Goal: Information Seeking & Learning: Learn about a topic

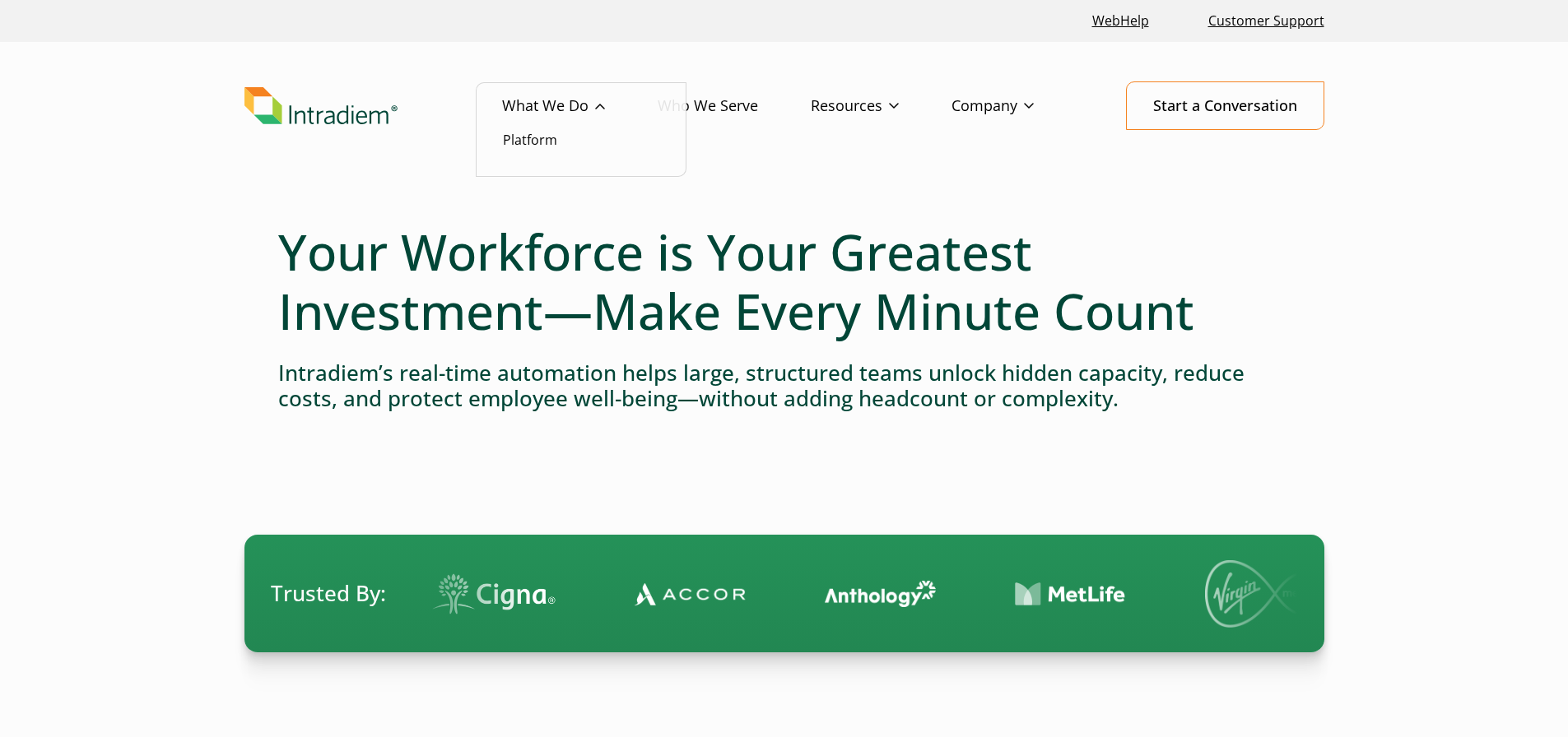
click at [549, 101] on link "What We Do" at bounding box center [580, 106] width 156 height 48
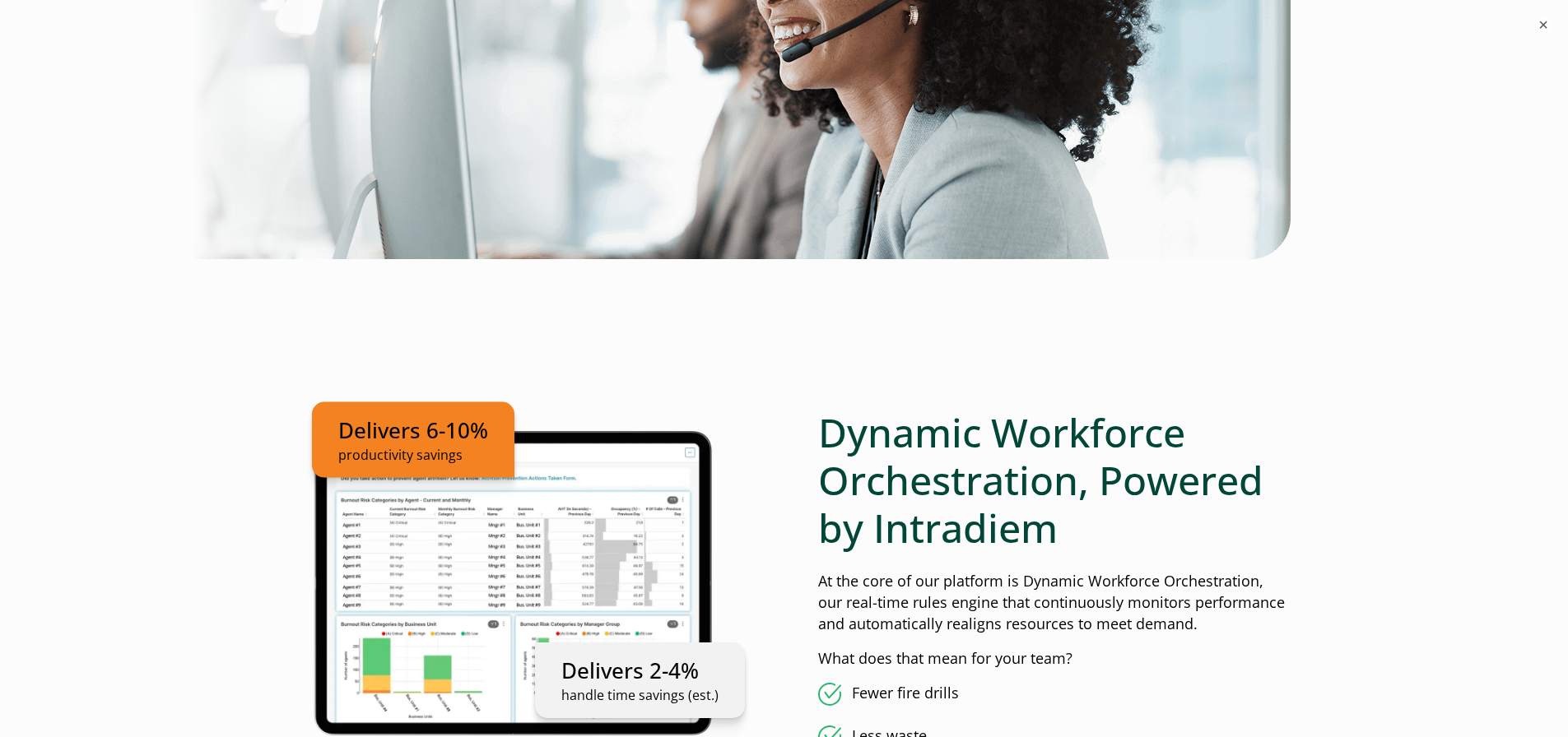
scroll to position [878, 0]
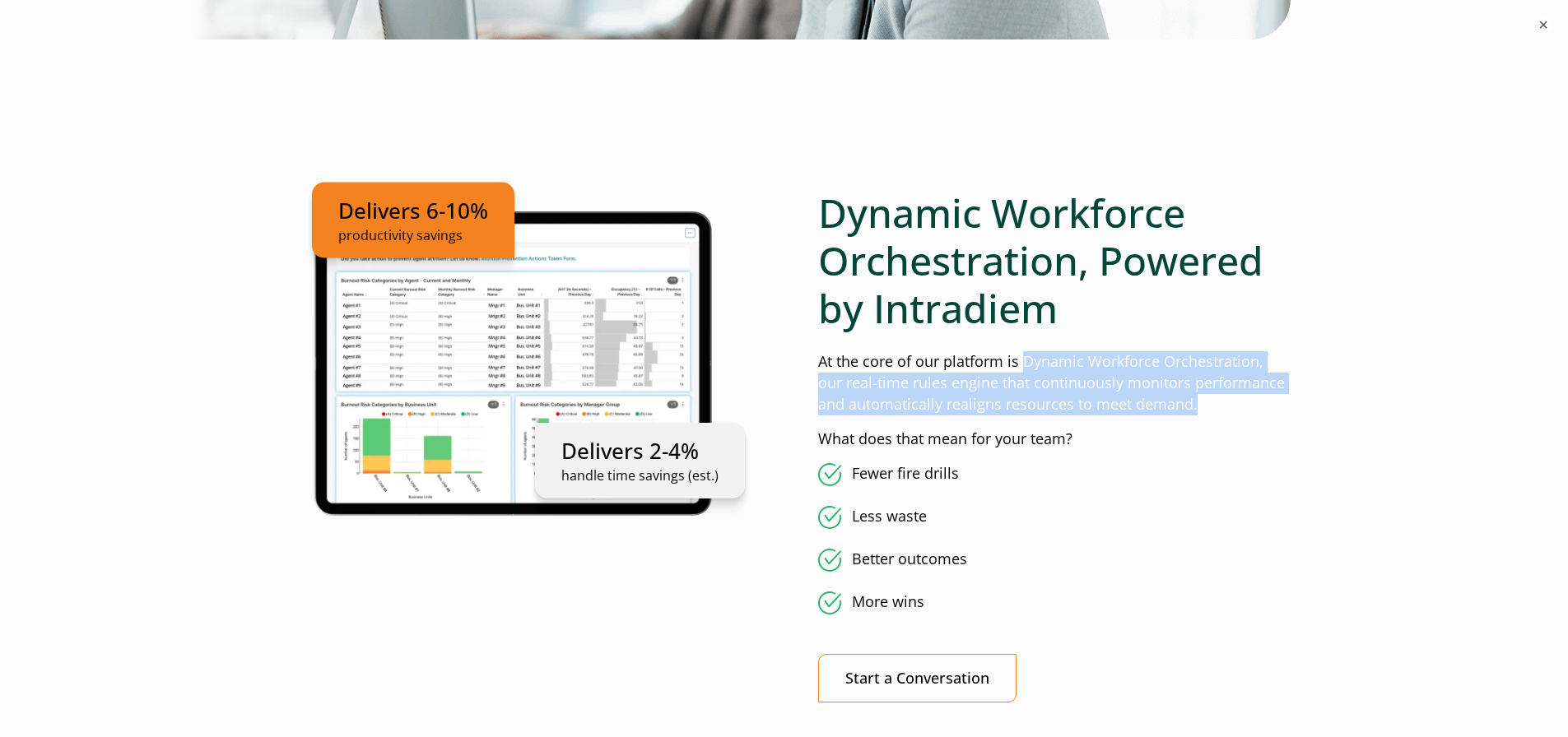
drag, startPoint x: 1021, startPoint y: 360, endPoint x: 1185, endPoint y: 401, distance: 169.0
click at [1185, 401] on p "At the core of our platform is Dynamic Workforce Orchestration, our real-time r…" at bounding box center [1055, 383] width 472 height 64
copy p "Dynamic Workforce Orchestration, our real-time rules engine that continuously m…"
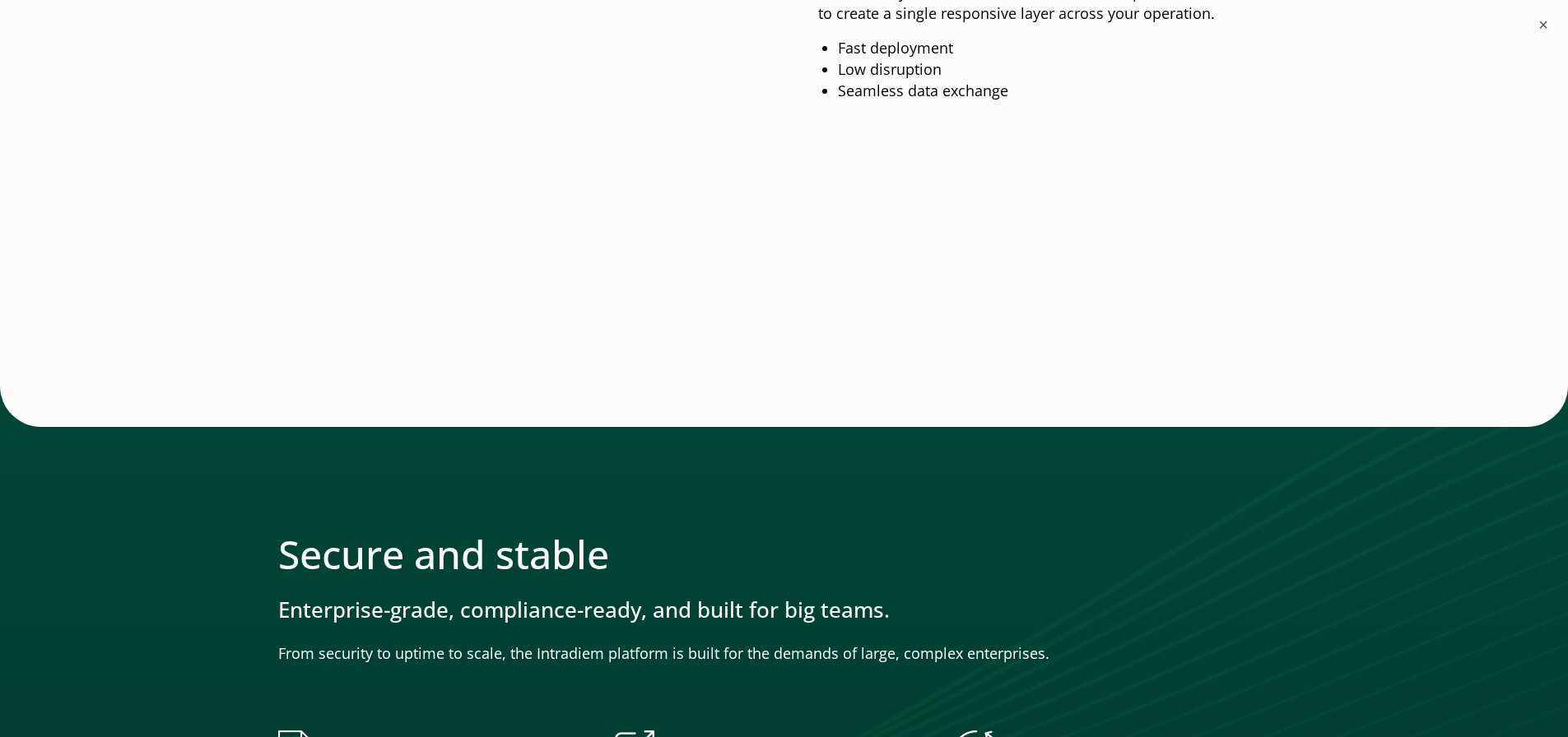
scroll to position [2634, 0]
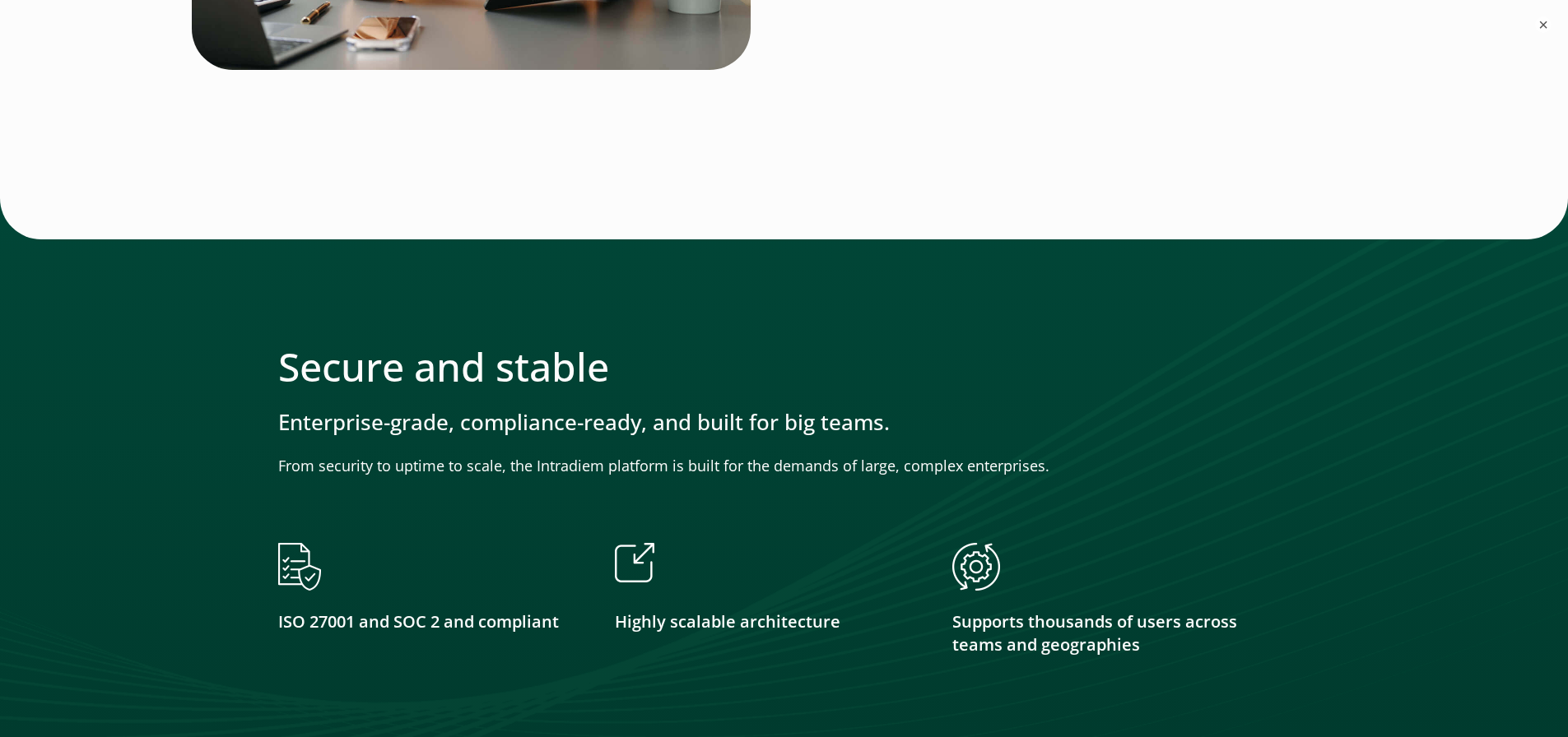
click at [766, 182] on div at bounding box center [784, 136] width 1012 height 123
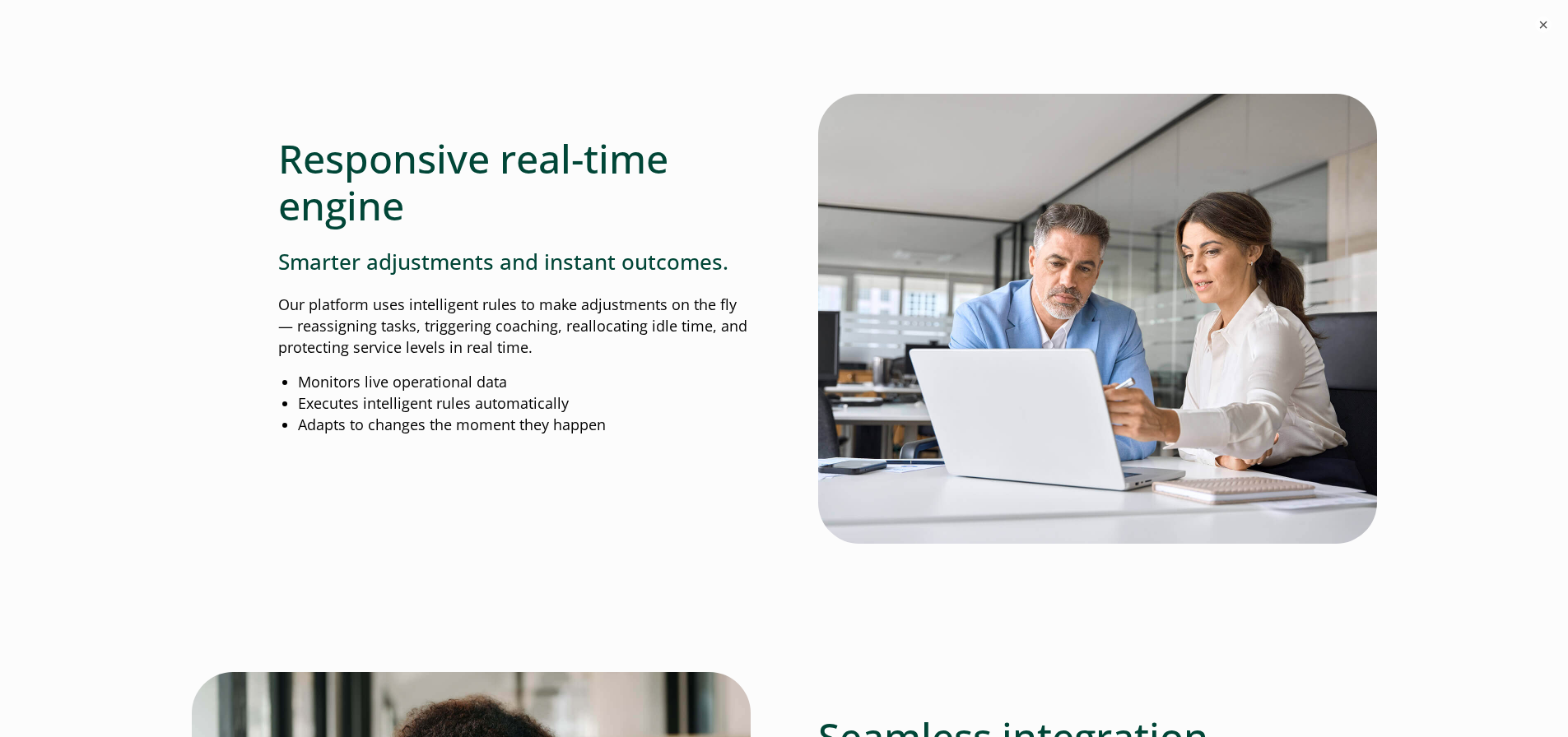
scroll to position [1584, 0]
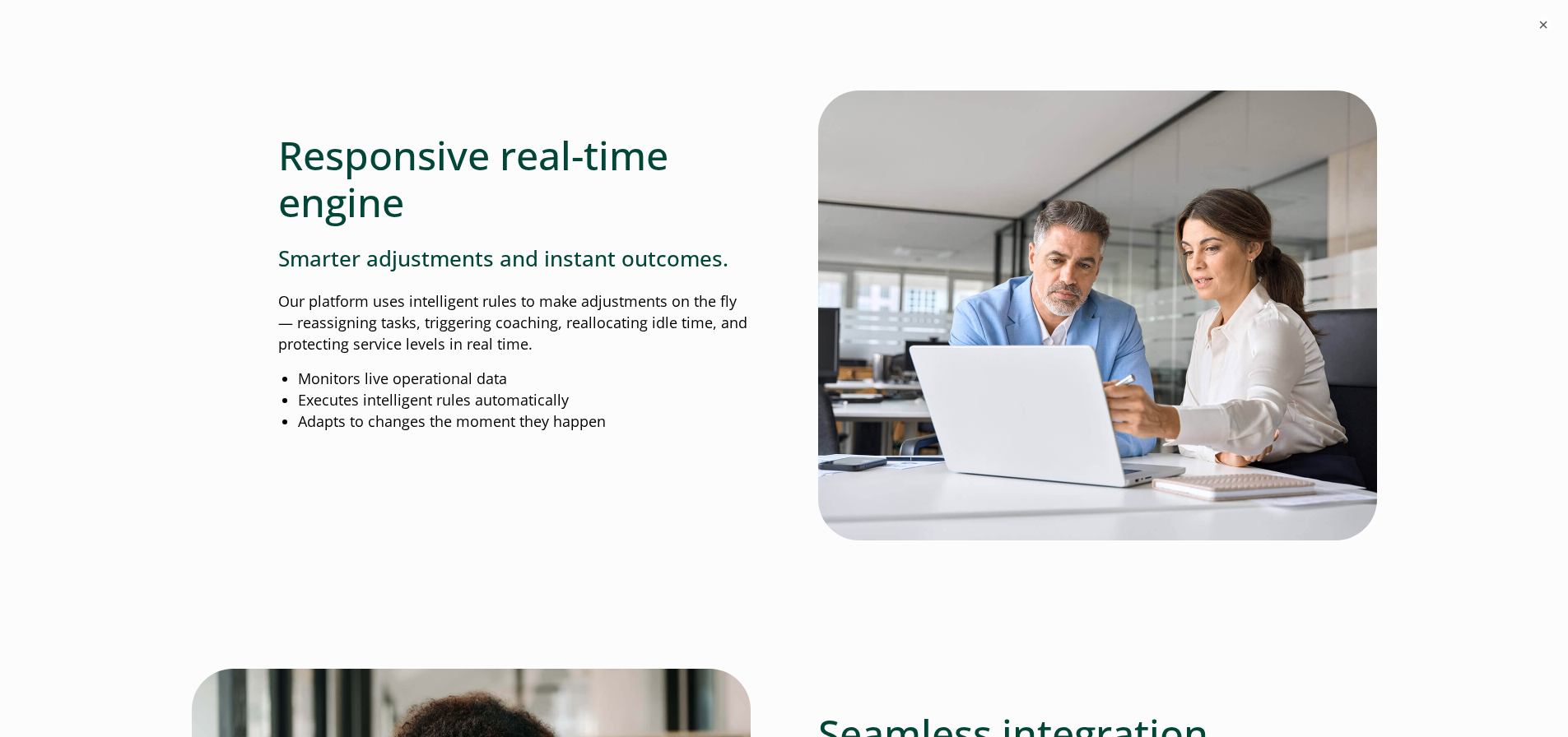
click at [568, 355] on div "Responsive real-time engine Smarter adjustments and instant outcomes. Our platf…" at bounding box center [514, 261] width 472 height 342
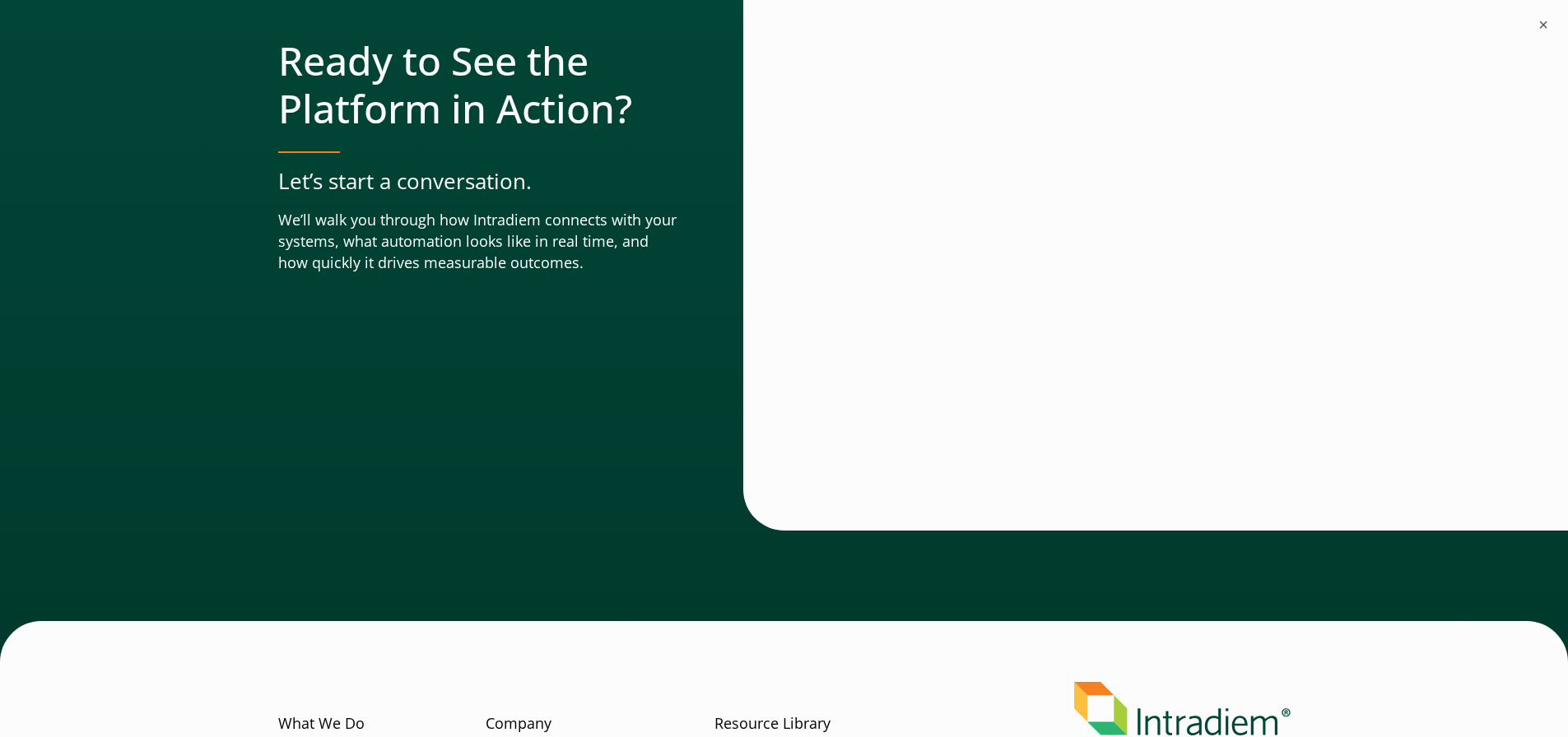
scroll to position [5863, 0]
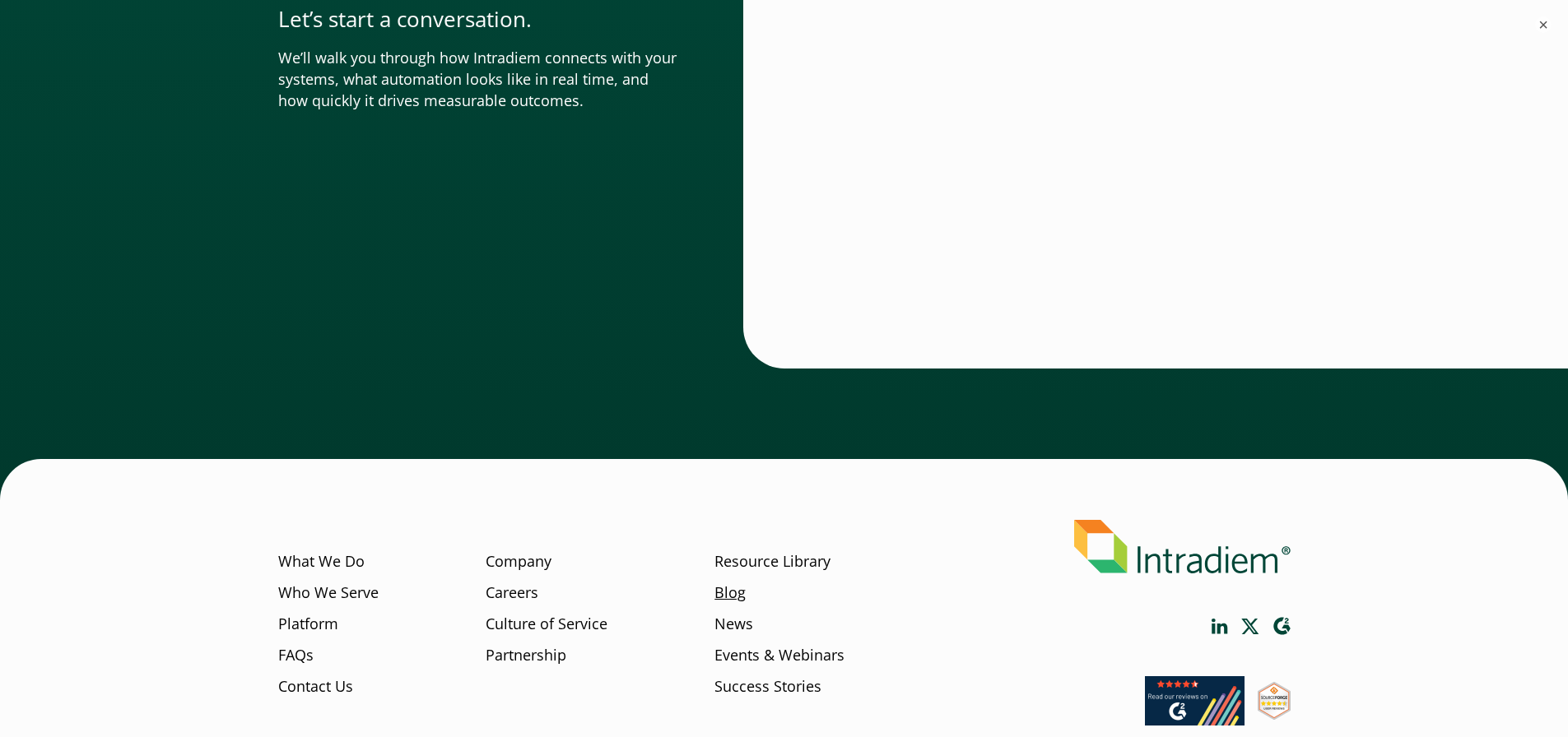
click at [734, 582] on link "Blog" at bounding box center [730, 593] width 32 height 22
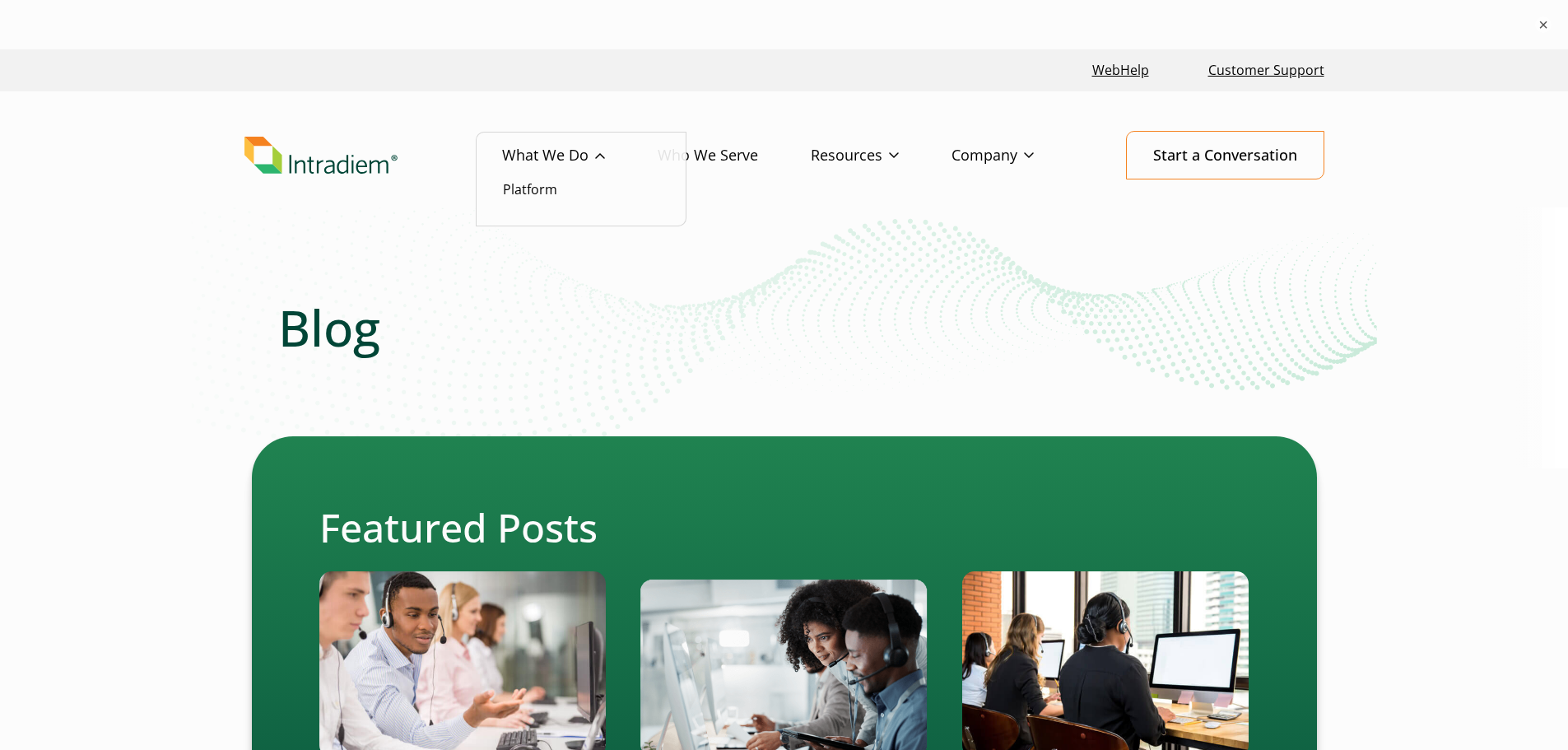
click at [549, 157] on link "What We Do" at bounding box center [580, 156] width 156 height 48
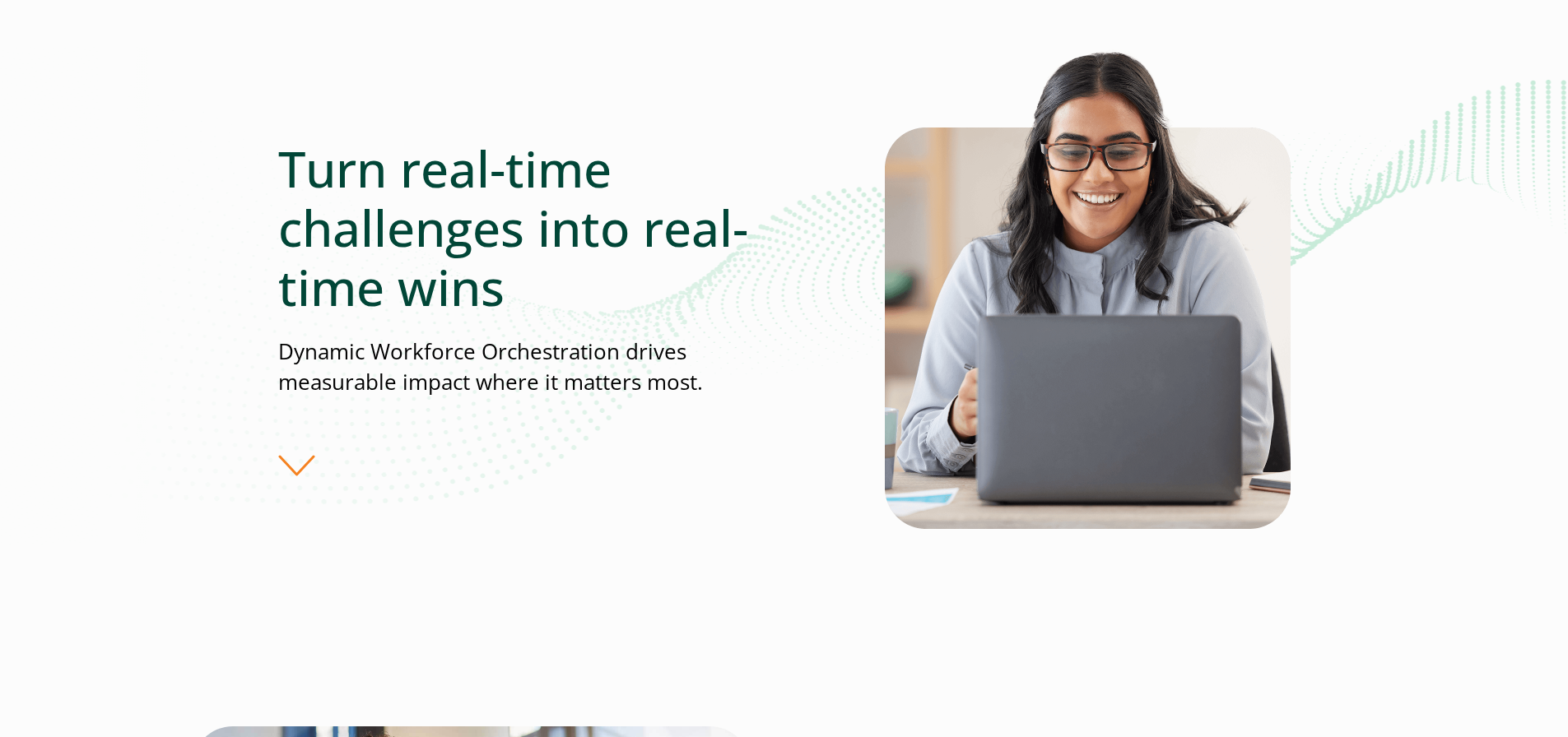
scroll to position [219, 0]
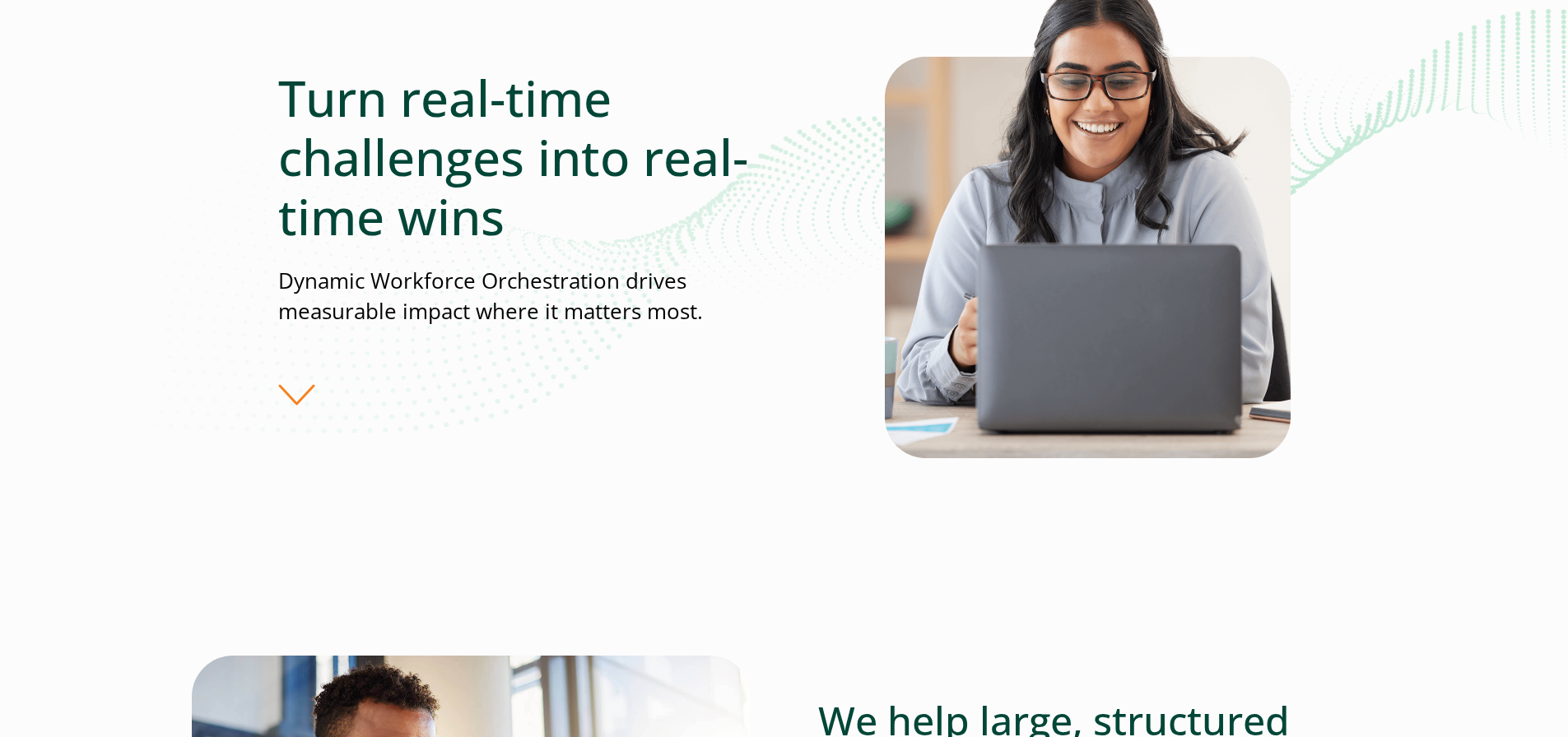
click at [283, 373] on div "Turn real-time challenges into real-time wins Dynamic Workforce Orchestration d…" at bounding box center [581, 237] width 606 height 338
click at [298, 396] on div "Turn real-time challenges into real-time wins Dynamic Workforce Orchestration d…" at bounding box center [581, 237] width 606 height 338
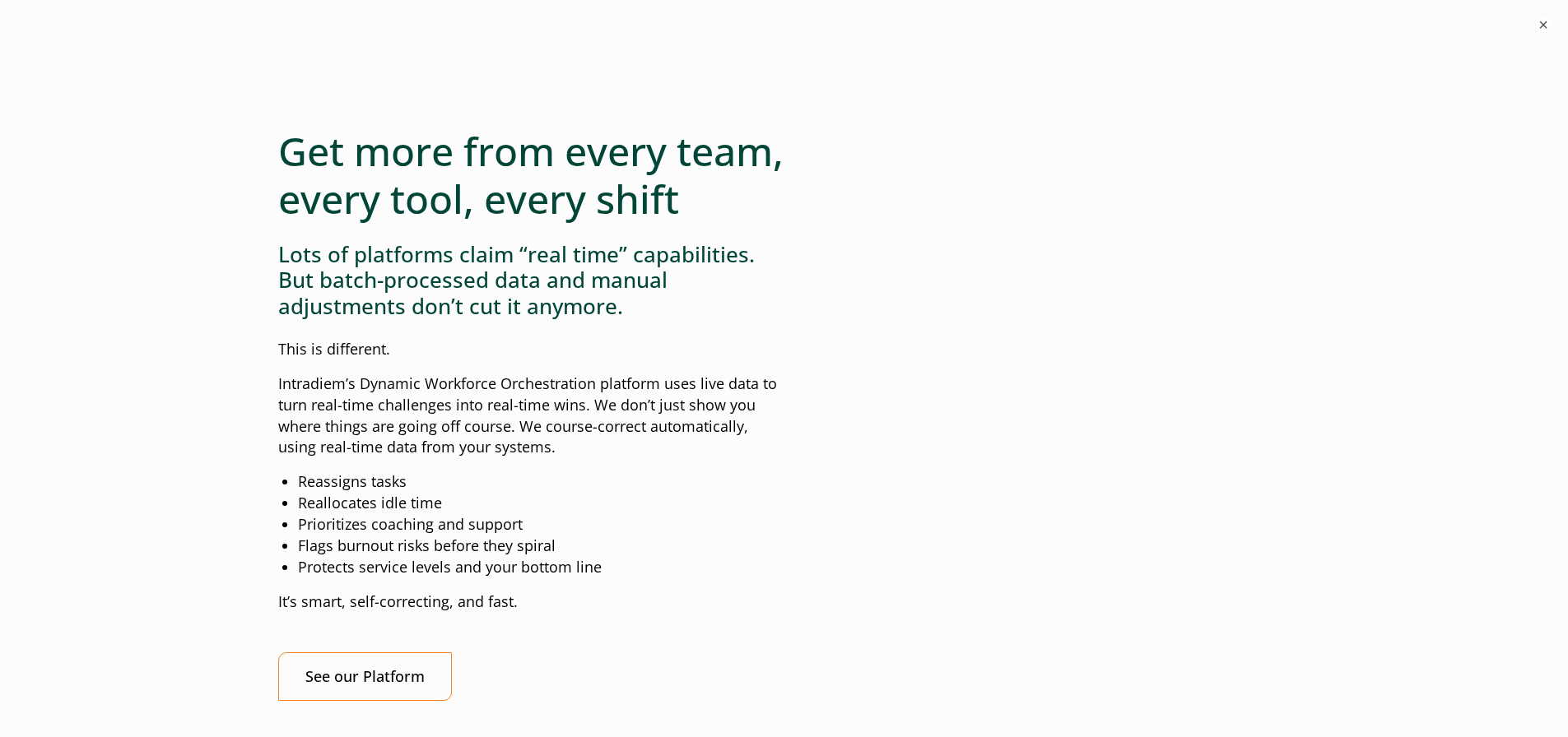
scroll to position [1207, 0]
